Goal: Task Accomplishment & Management: Manage account settings

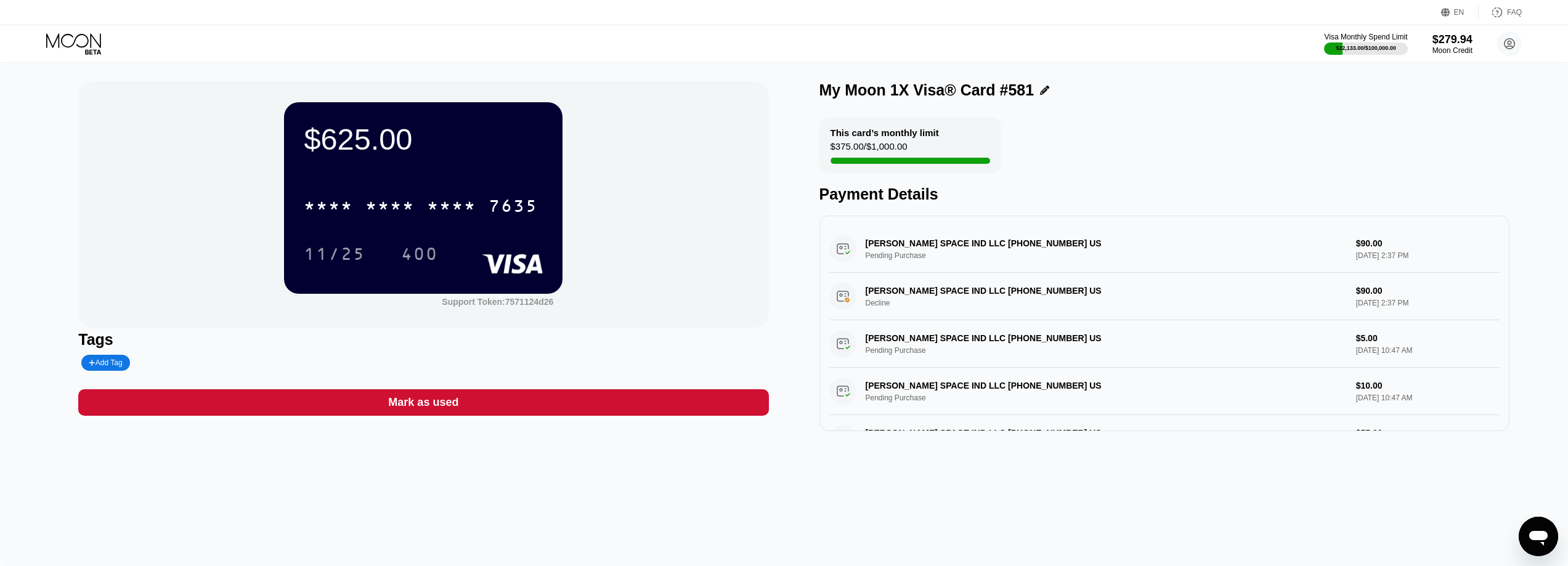
click at [72, 45] on icon at bounding box center [74, 40] width 55 height 14
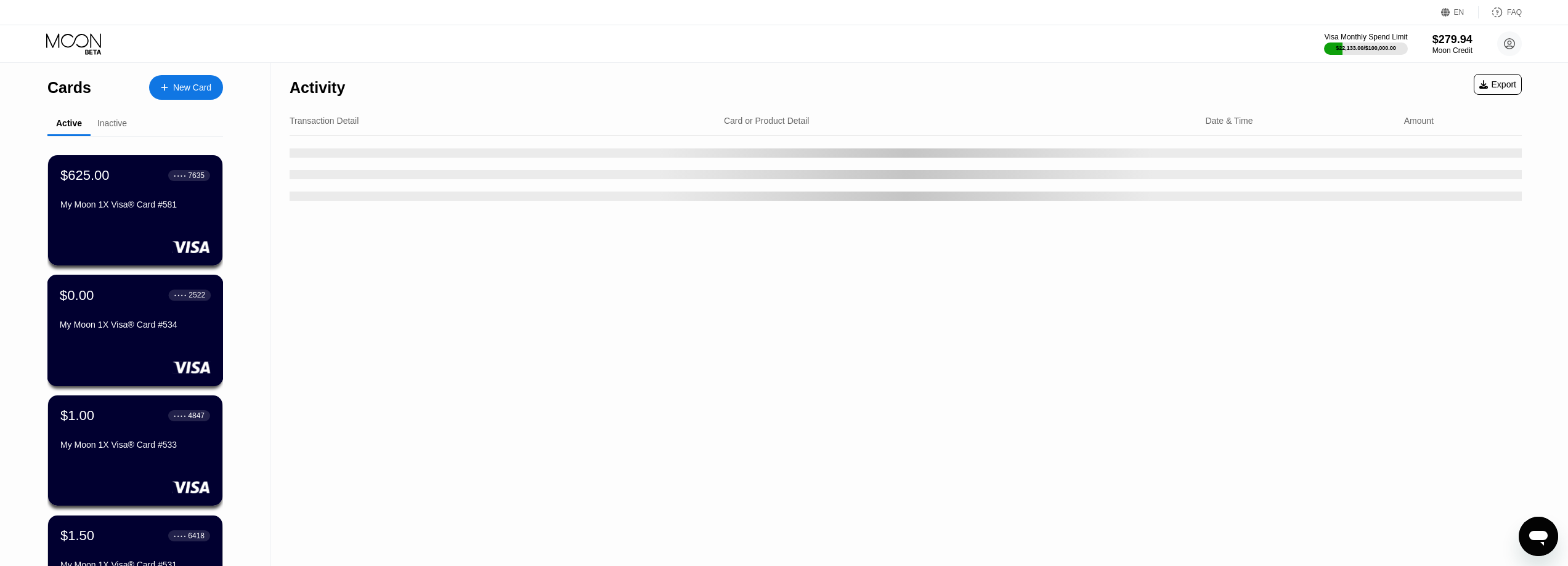
click at [107, 290] on div "$0.00 ● ● ● ● 2522" at bounding box center [135, 295] width 151 height 16
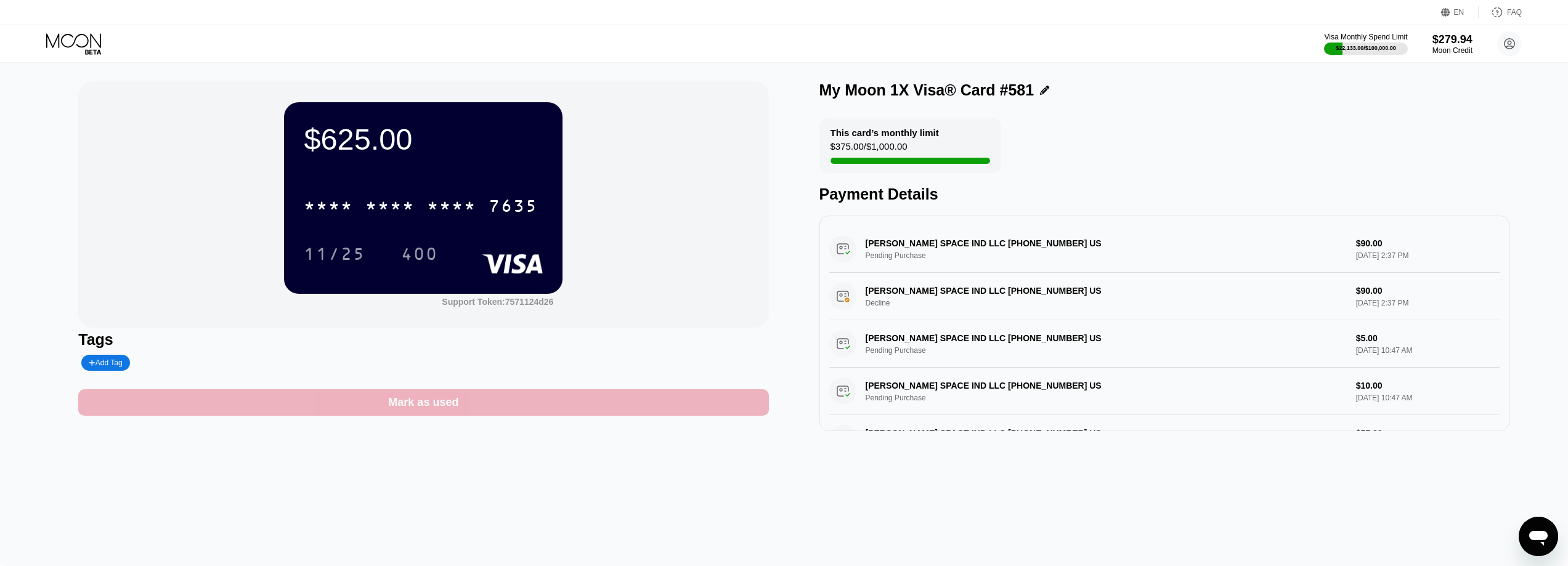
click at [494, 413] on div "Mark as used" at bounding box center [423, 403] width 690 height 26
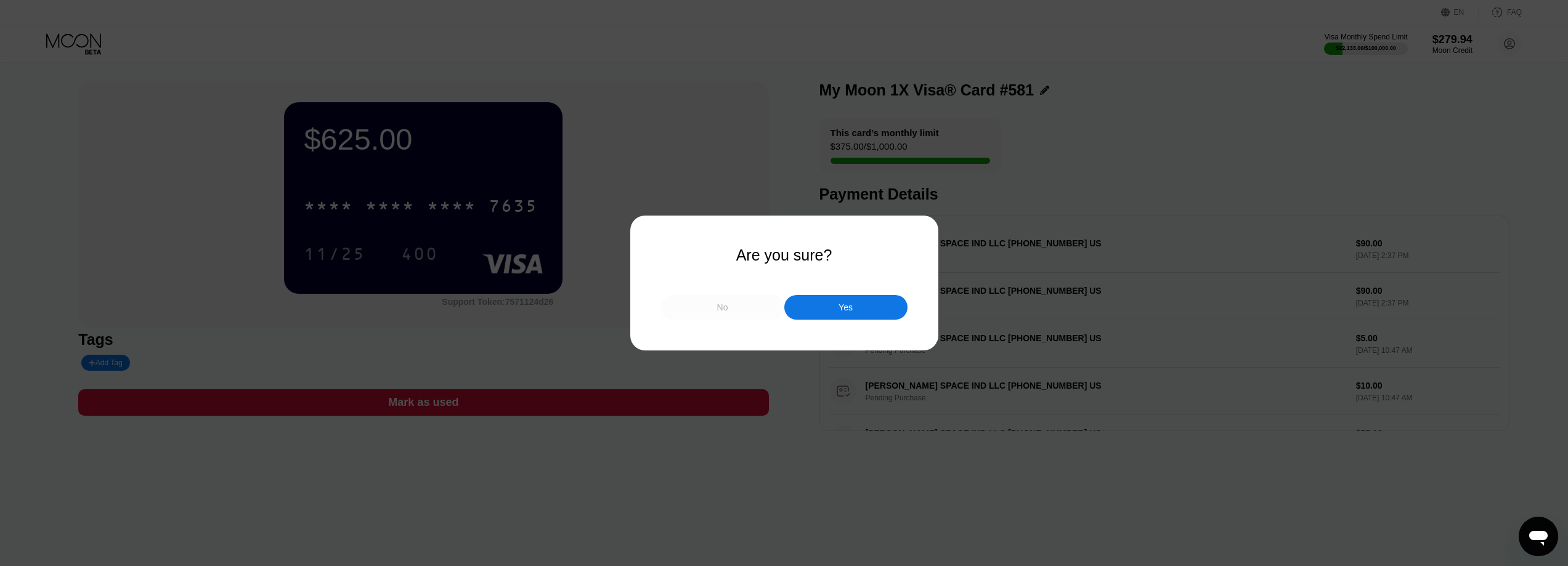
click at [748, 314] on div "No" at bounding box center [722, 308] width 123 height 24
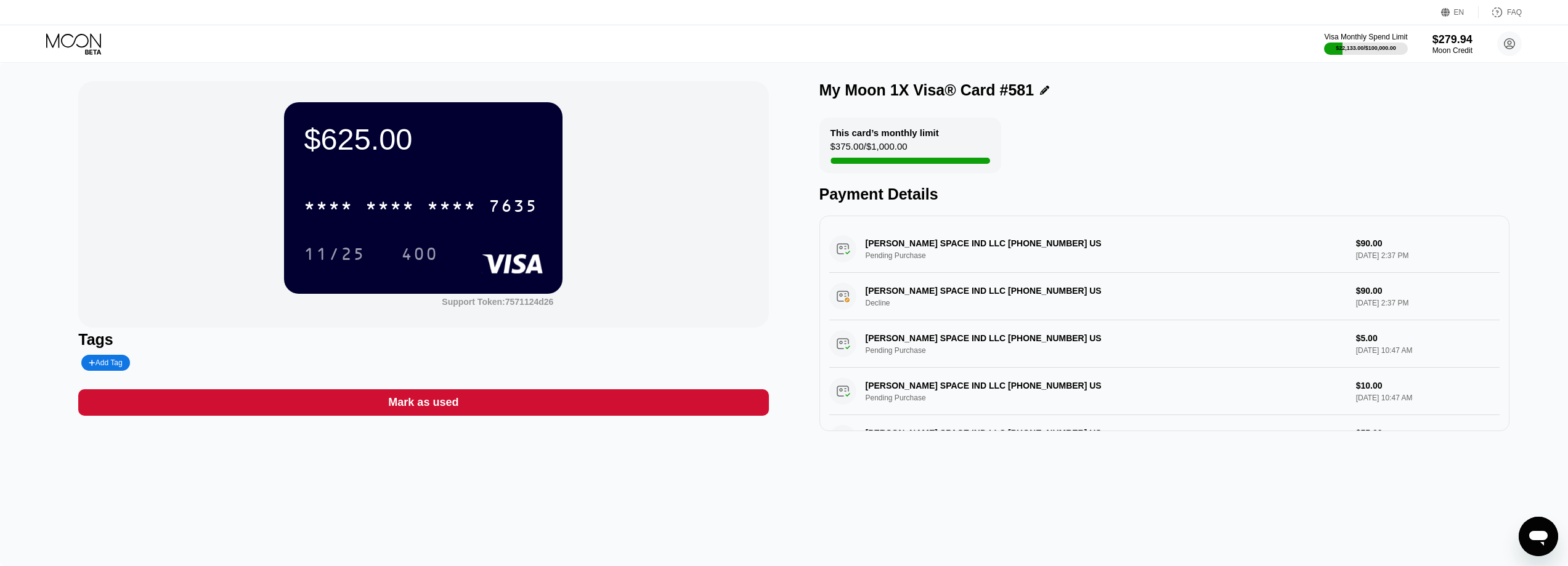
click at [79, 36] on icon at bounding box center [75, 44] width 57 height 21
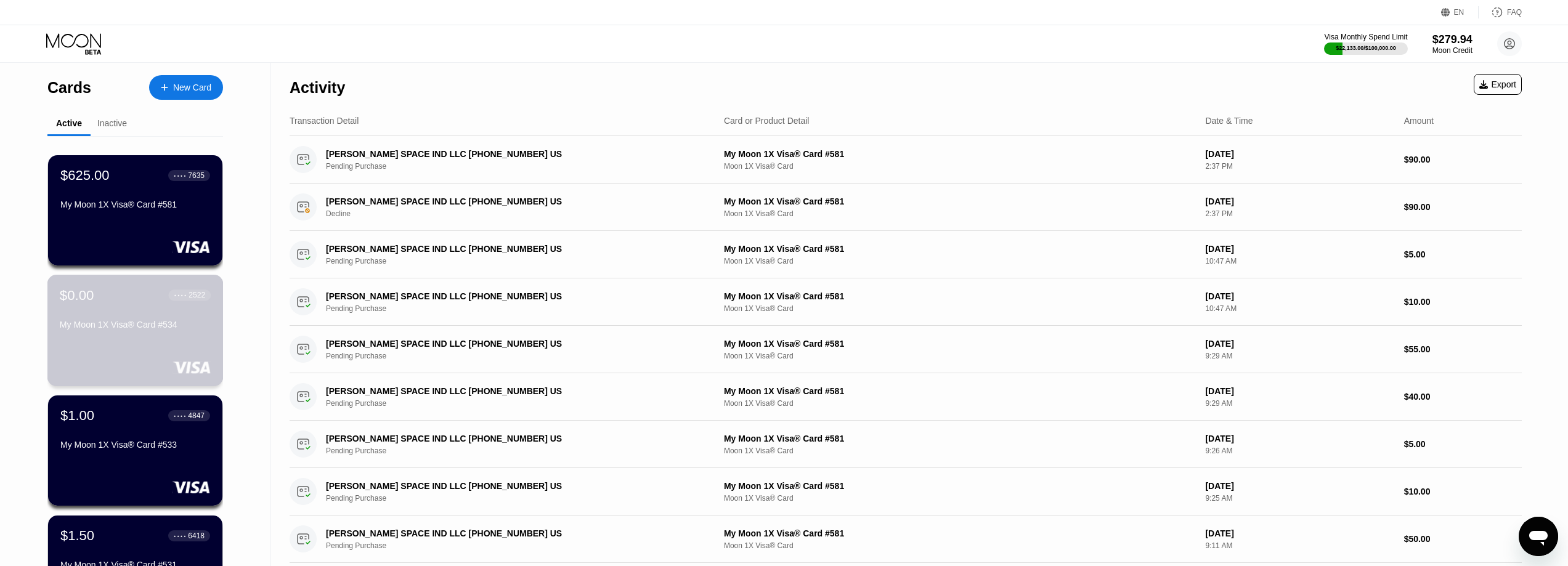
click at [95, 301] on div "$0.00 ● ● ● ● 2522" at bounding box center [135, 295] width 151 height 16
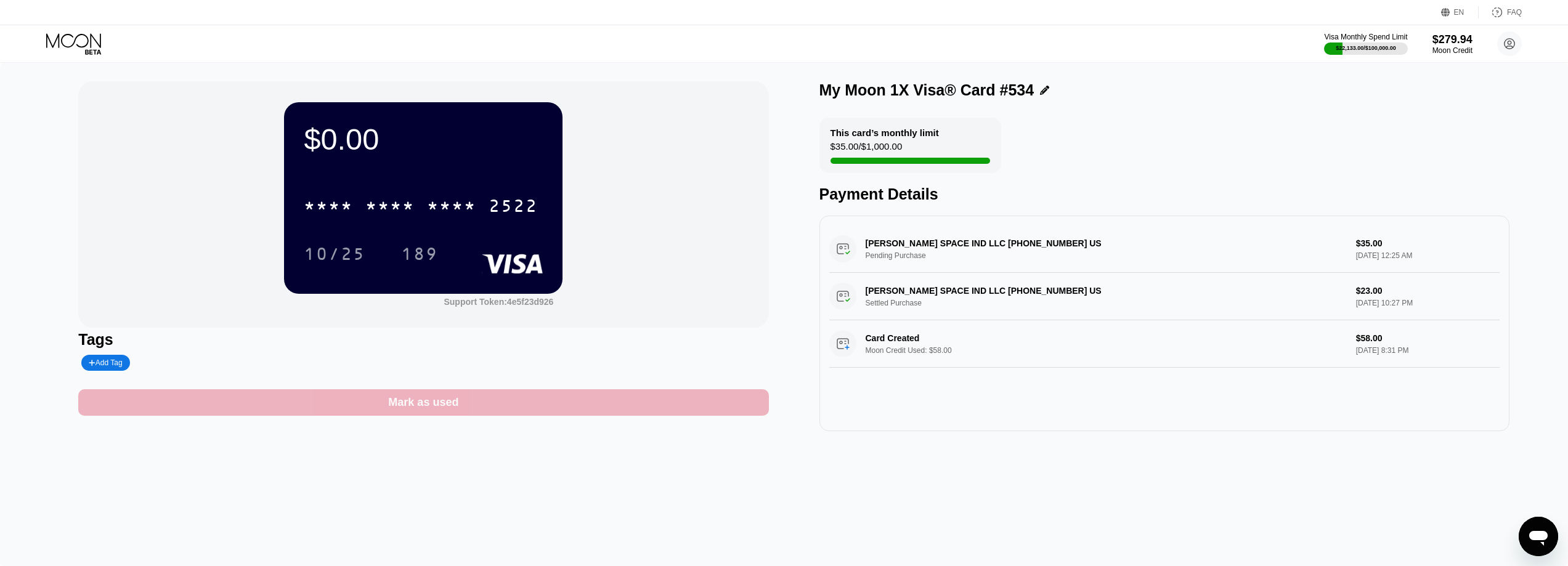
click at [455, 396] on div "Mark as used" at bounding box center [423, 403] width 690 height 26
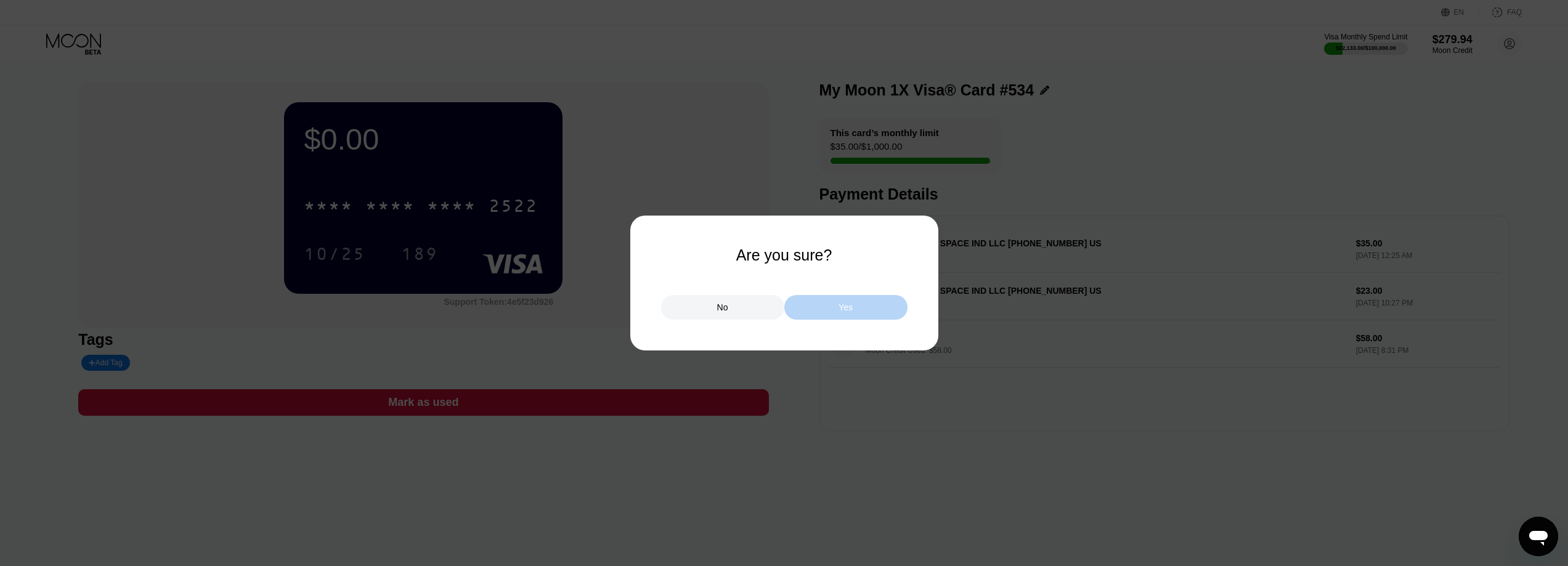
click at [825, 306] on div "Yes" at bounding box center [846, 308] width 123 height 24
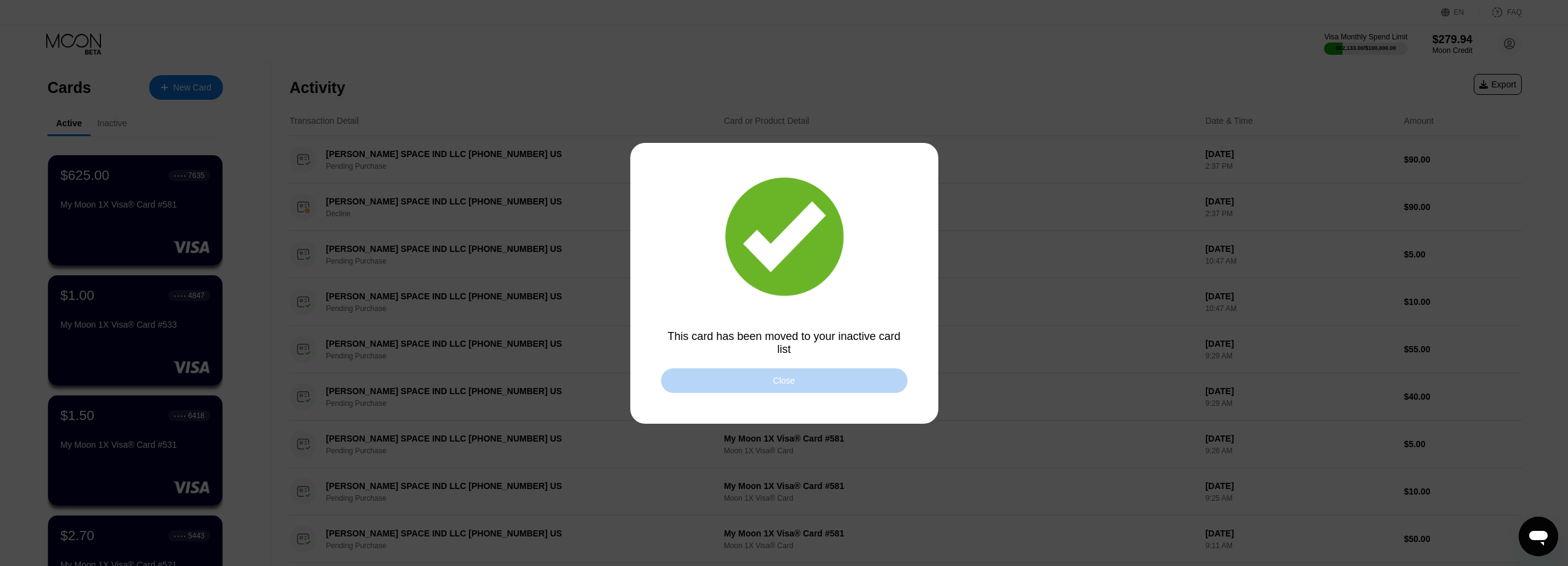
drag, startPoint x: 775, startPoint y: 385, endPoint x: 754, endPoint y: 384, distance: 21.0
click at [775, 385] on div "Close" at bounding box center [784, 380] width 22 height 10
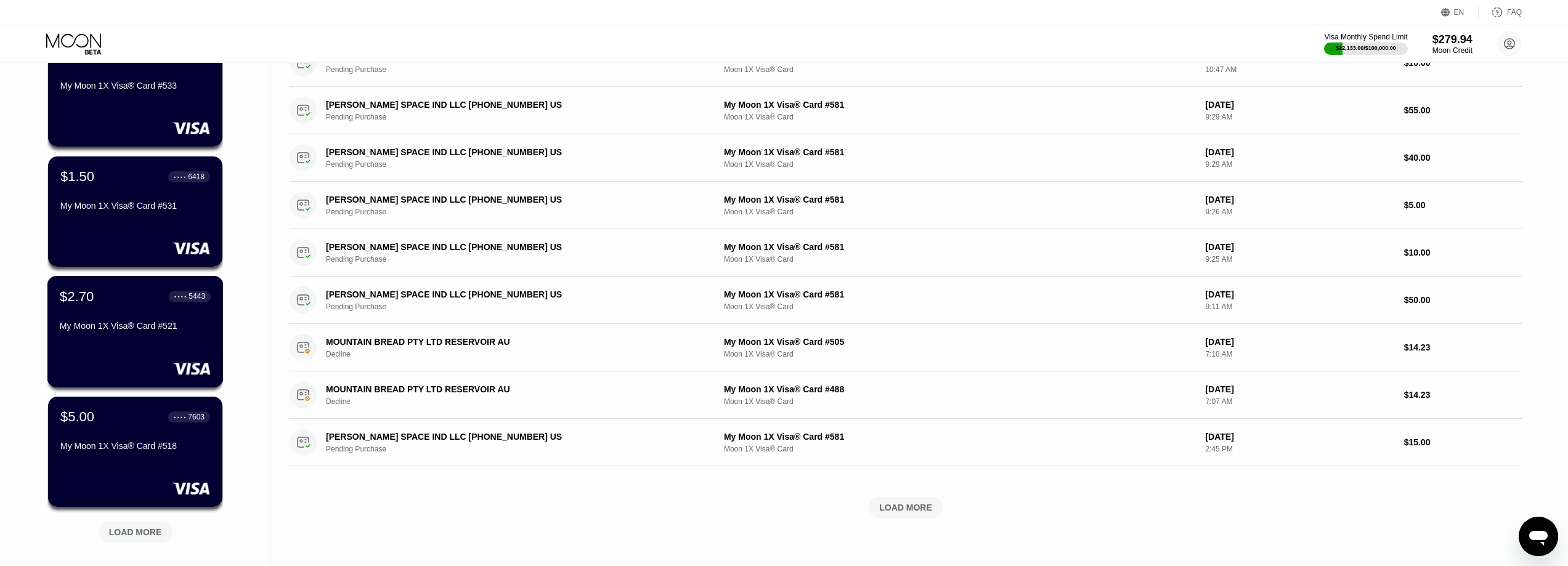
scroll to position [246, 0]
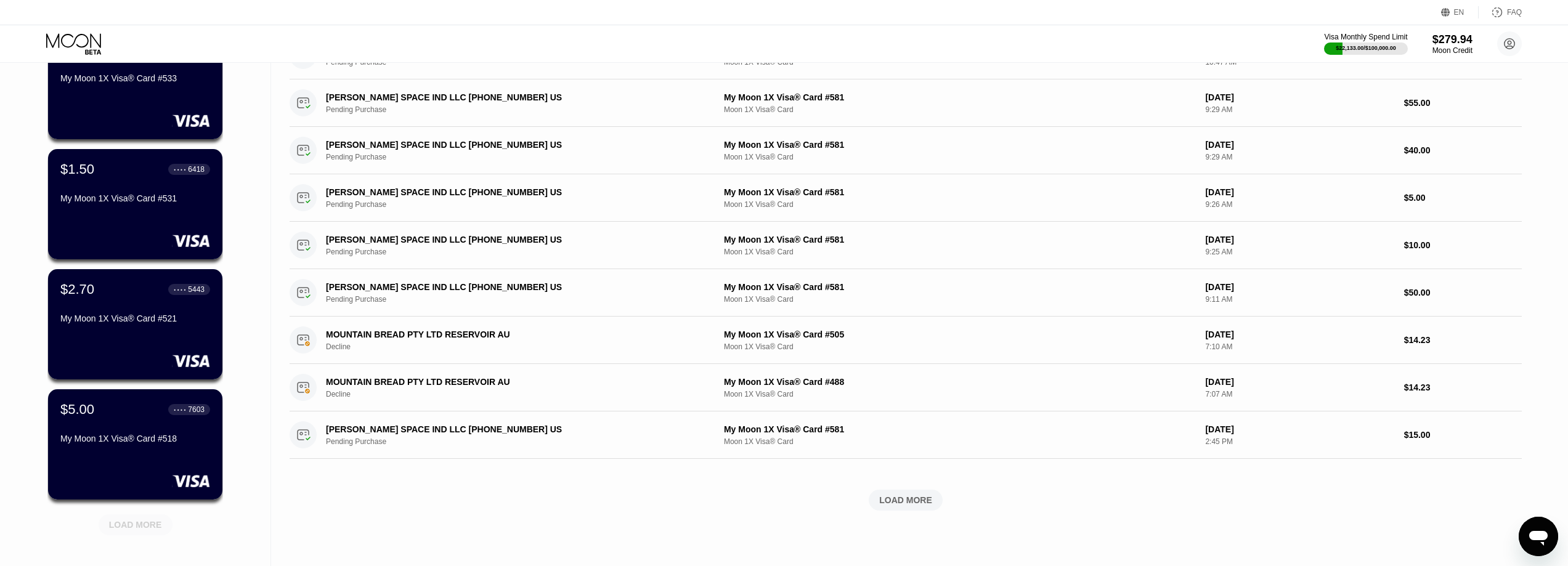
click at [126, 525] on div "LOAD MORE" at bounding box center [135, 525] width 53 height 11
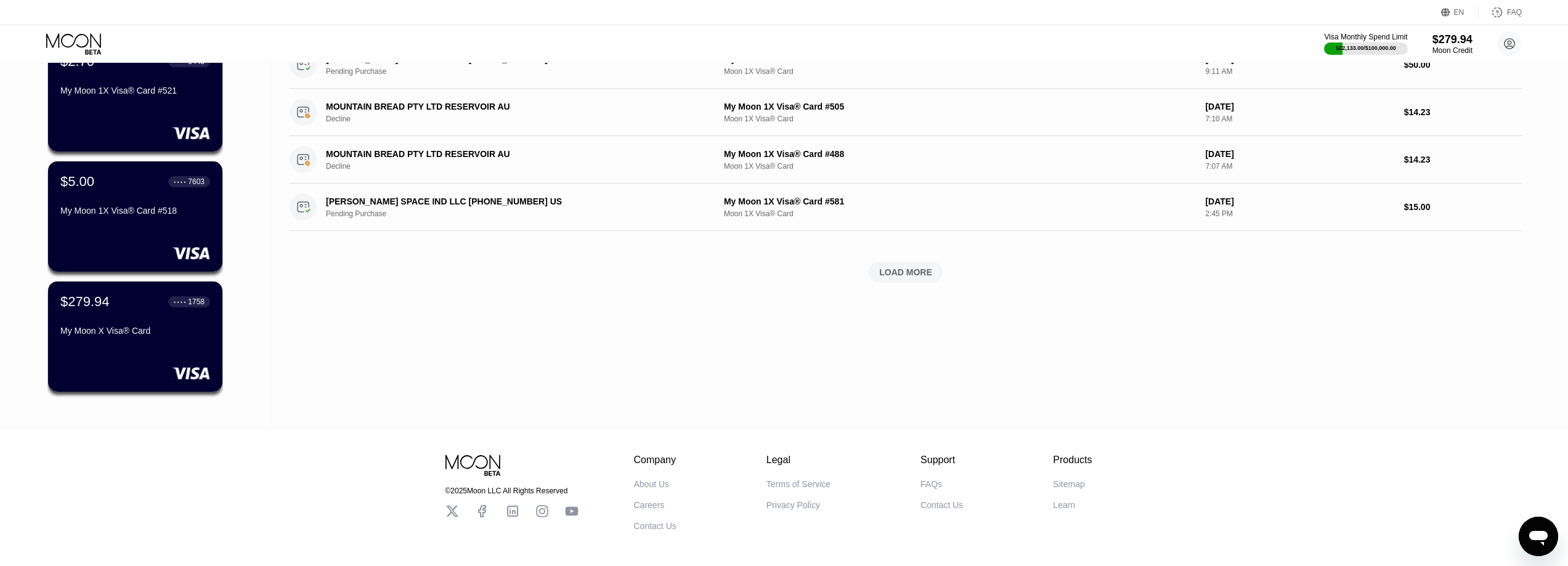
scroll to position [493, 0]
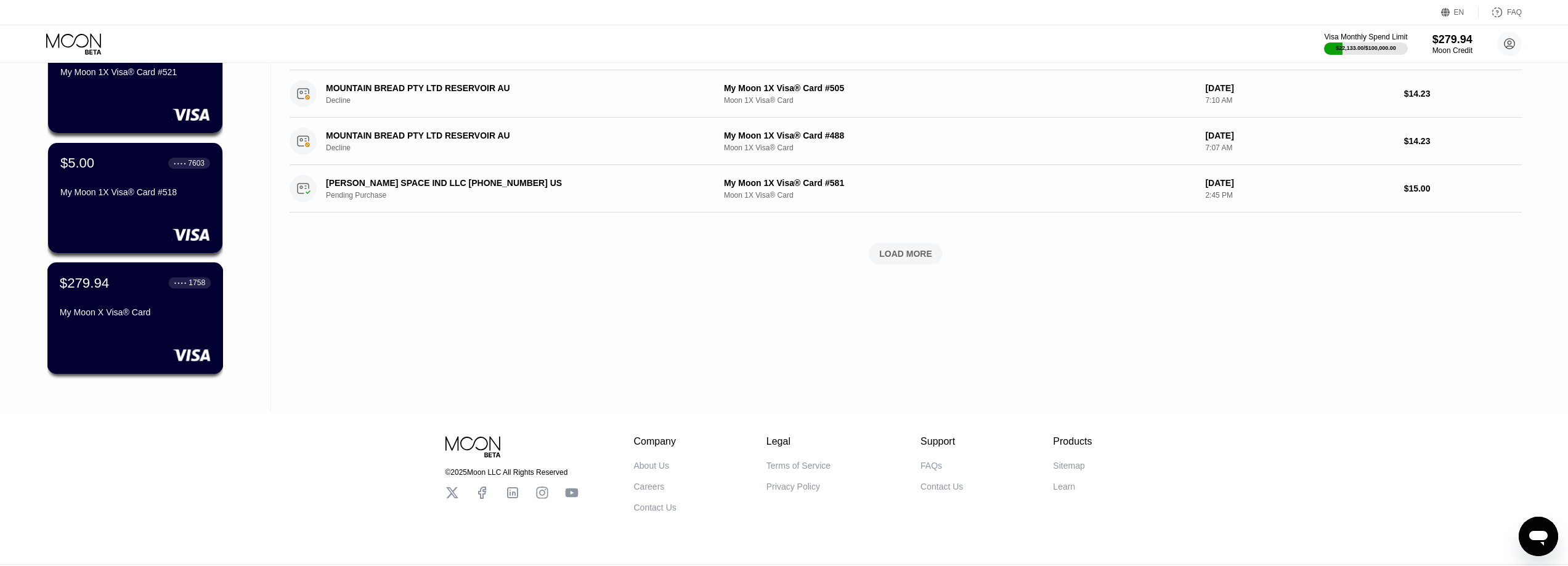
click at [139, 317] on div "My Moon X Visa® Card" at bounding box center [135, 312] width 151 height 10
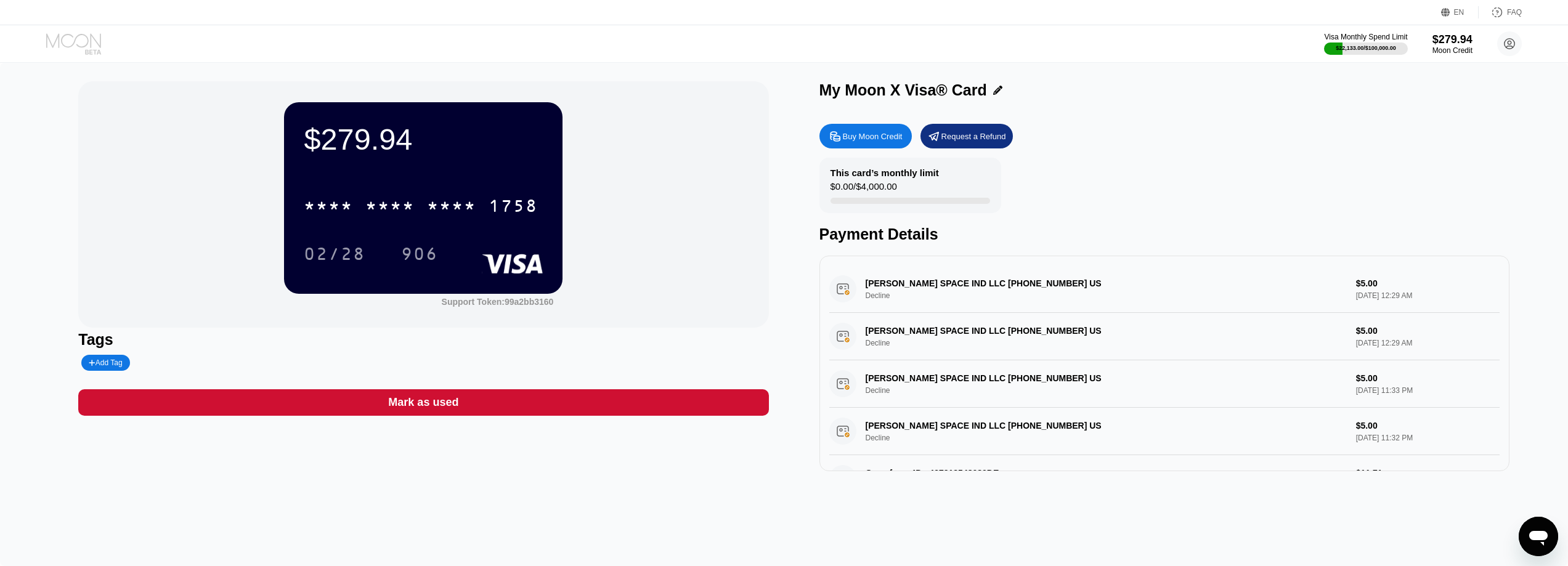
click at [64, 35] on icon at bounding box center [75, 44] width 57 height 21
